Goal: Task Accomplishment & Management: Manage account settings

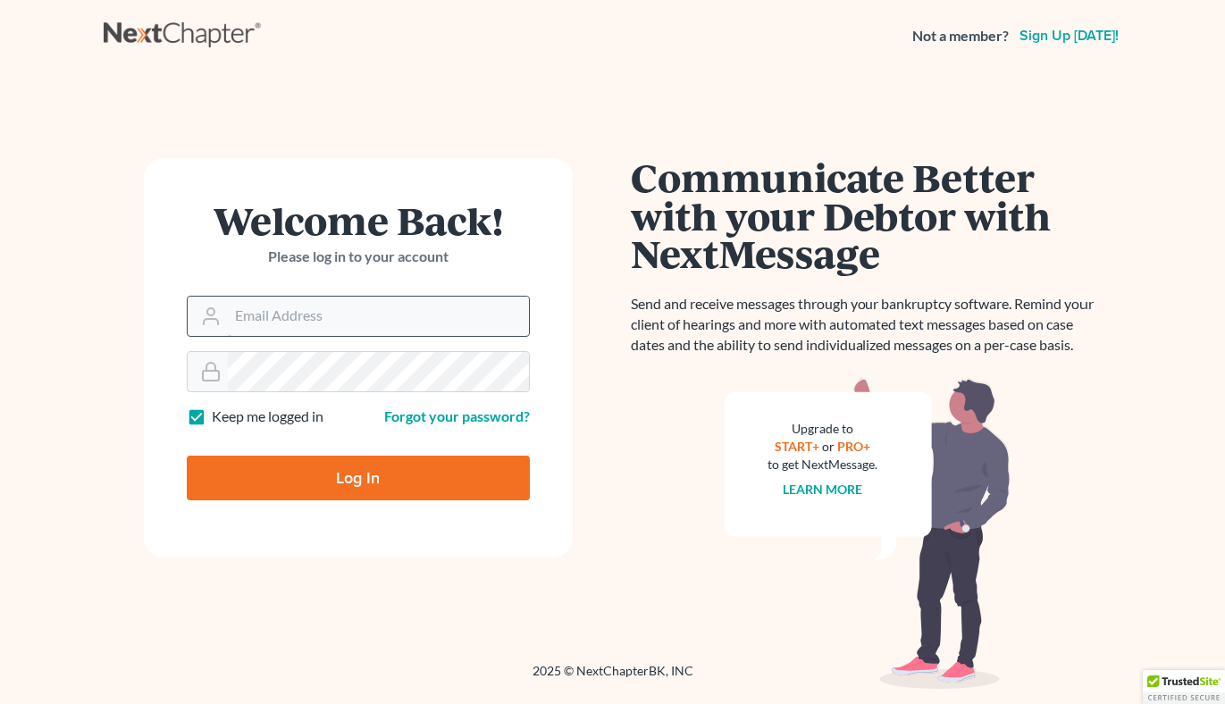
click at [266, 314] on input "Email Address" at bounding box center [378, 316] width 301 height 39
type input "[EMAIL_ADDRESS][DOMAIN_NAME]"
click at [331, 468] on input "Log In" at bounding box center [358, 478] width 343 height 45
type input "Thinking..."
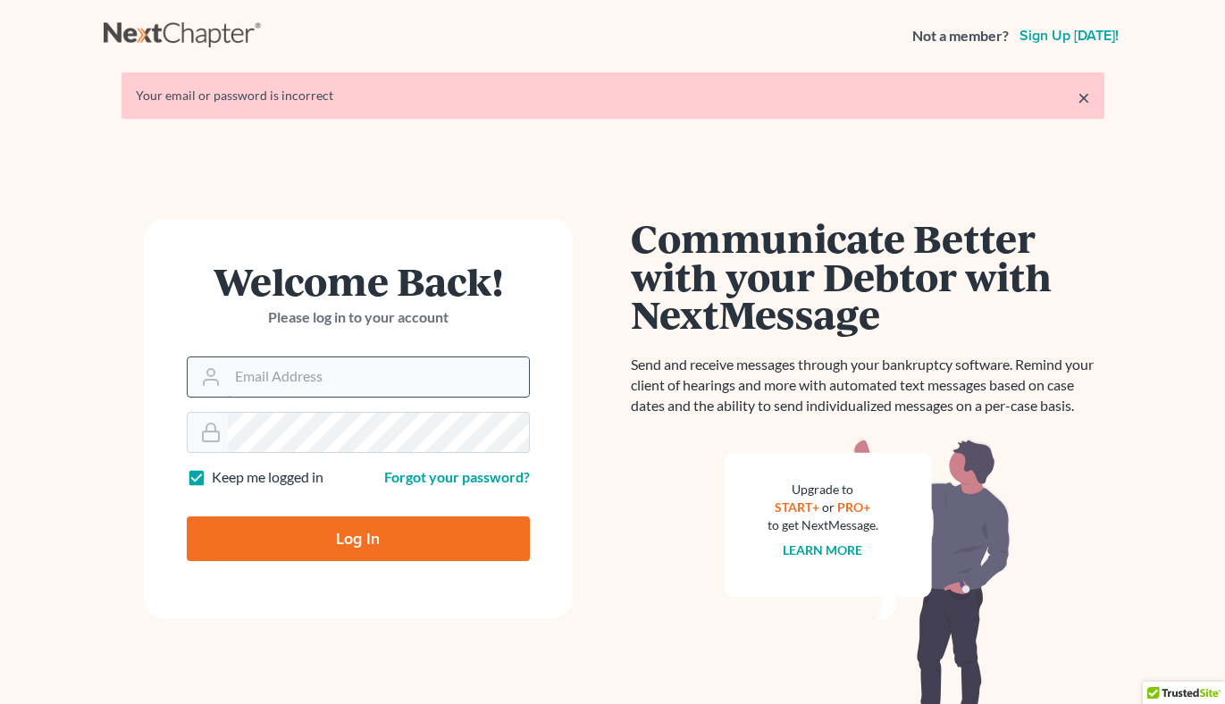
click at [351, 379] on input "Email Address" at bounding box center [378, 376] width 301 height 39
type input "[EMAIL_ADDRESS][DOMAIN_NAME]"
click at [358, 546] on input "Log In" at bounding box center [358, 538] width 343 height 45
type input "Thinking..."
click at [1072, 104] on div "Your email or password is incorrect" at bounding box center [613, 96] width 954 height 18
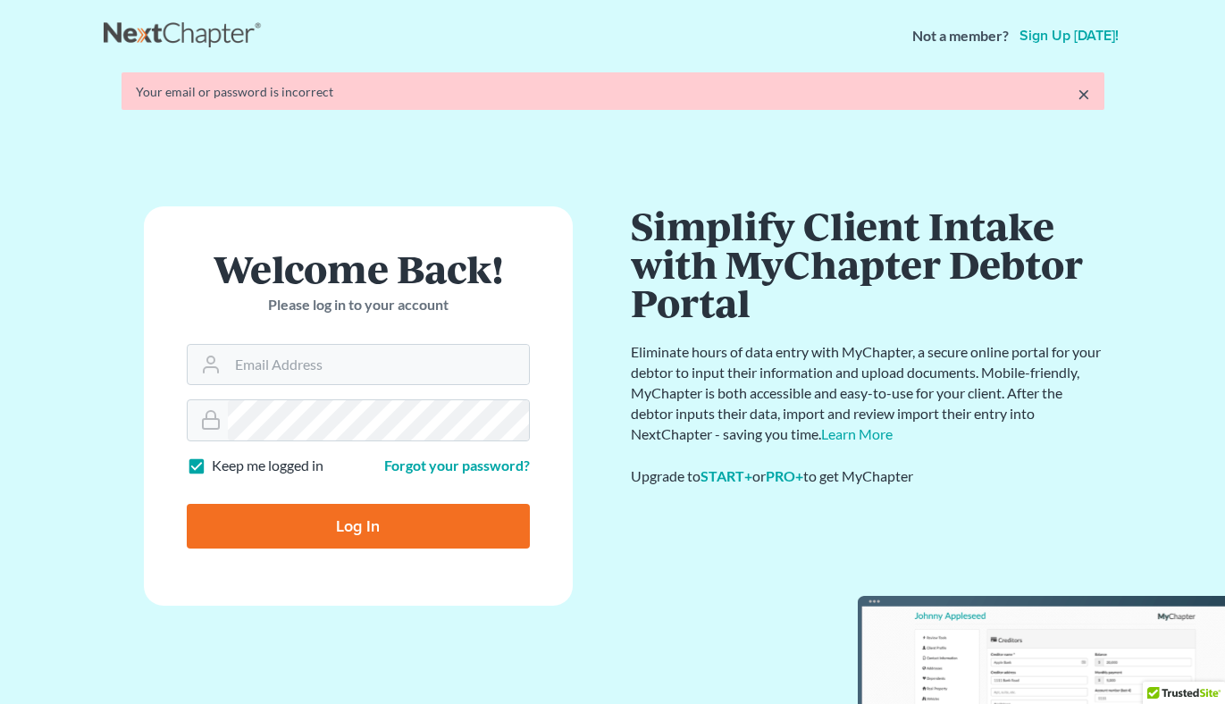
click at [1080, 102] on link "×" at bounding box center [1083, 93] width 13 height 21
